Goal: Task Accomplishment & Management: Manage account settings

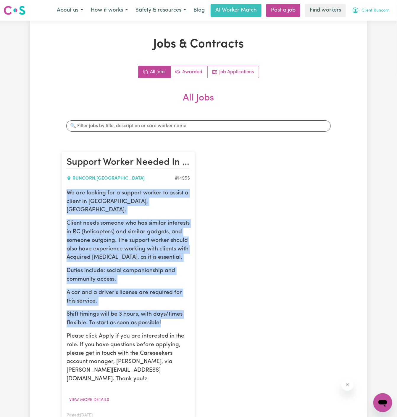
click at [391, 9] on button "Client Runcorn" at bounding box center [370, 10] width 45 height 12
click at [383, 20] on link "My Dashboard" at bounding box center [370, 22] width 47 height 11
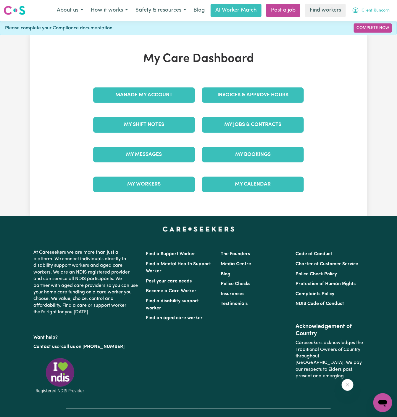
click at [383, 11] on span "Client Runcorn" at bounding box center [376, 10] width 28 height 7
click at [383, 35] on link "Logout" at bounding box center [370, 33] width 47 height 11
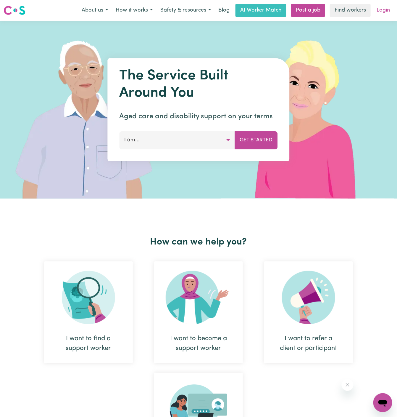
click at [386, 11] on link "Login" at bounding box center [383, 10] width 20 height 13
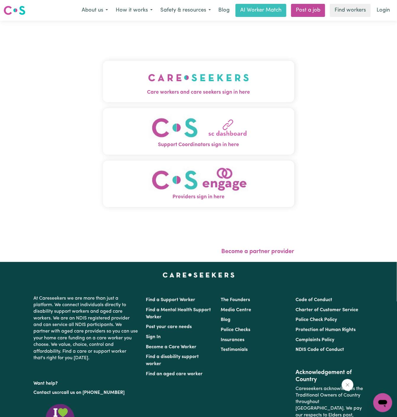
click at [183, 70] on img "Care workers and care seekers sign in here" at bounding box center [198, 78] width 101 height 22
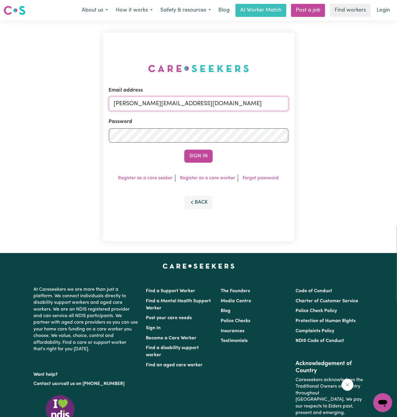
click at [221, 104] on input "[PERSON_NAME][EMAIL_ADDRESS][DOMAIN_NAME]" at bounding box center [199, 104] width 180 height 14
drag, startPoint x: 144, startPoint y: 106, endPoint x: 355, endPoint y: 118, distance: 211.4
click at [355, 118] on div "Email address superuser~[EMAIL_ADDRESS][DOMAIN_NAME] Password Sign In Register …" at bounding box center [198, 137] width 397 height 232
type input "[EMAIL_ADDRESS][DOMAIN_NAME]"
click at [206, 157] on button "Sign In" at bounding box center [198, 156] width 28 height 13
